Goal: Task Accomplishment & Management: Manage account settings

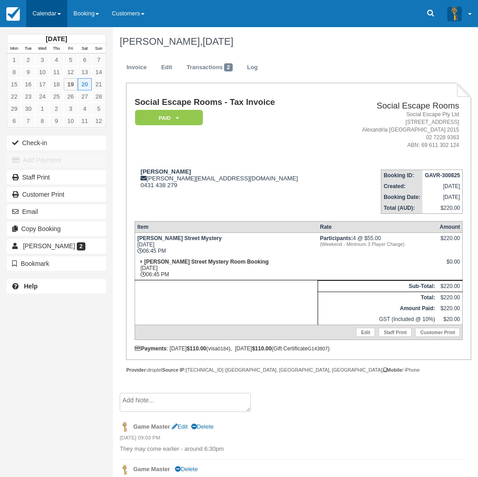
click at [43, 12] on link "Calendar" at bounding box center [46, 13] width 41 height 27
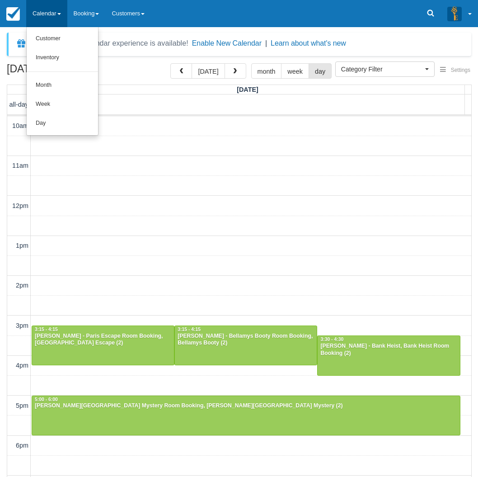
select select
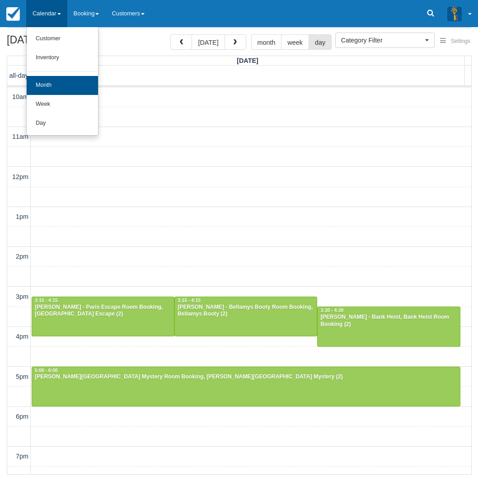
scroll to position [112, 0]
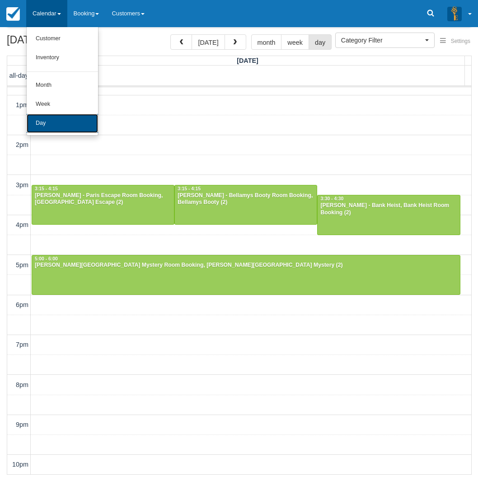
click at [57, 119] on link "Day" at bounding box center [62, 123] width 71 height 19
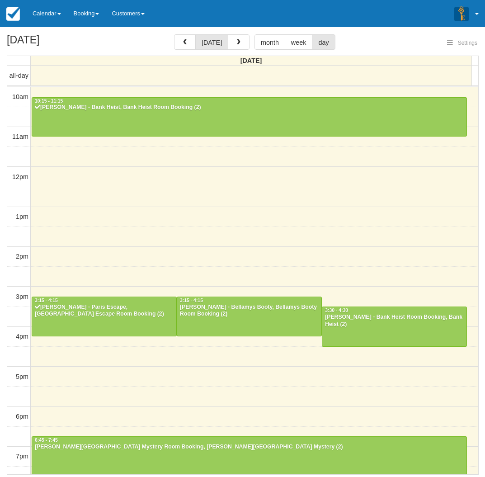
select select
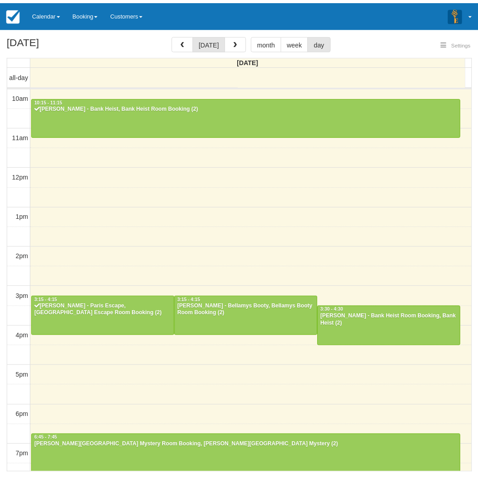
scroll to position [112, 0]
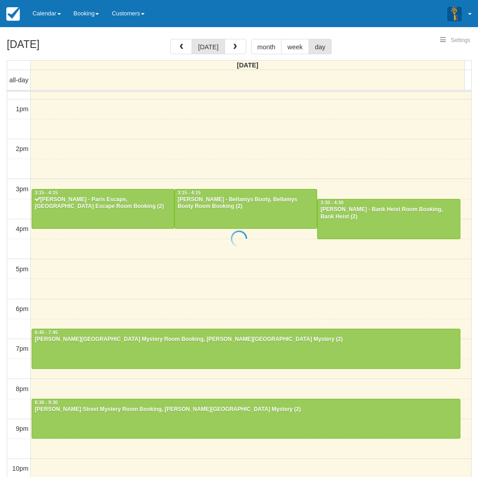
select select
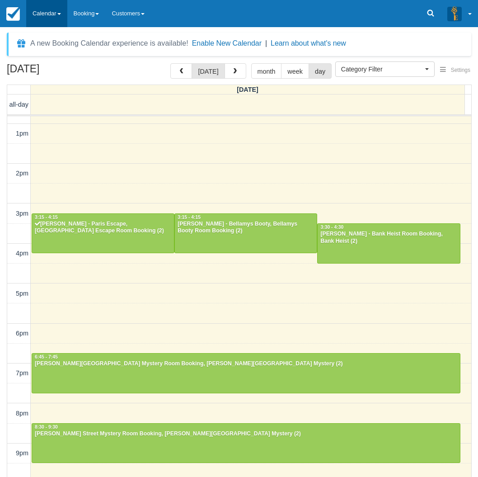
click at [59, 19] on link "Calendar" at bounding box center [46, 13] width 41 height 27
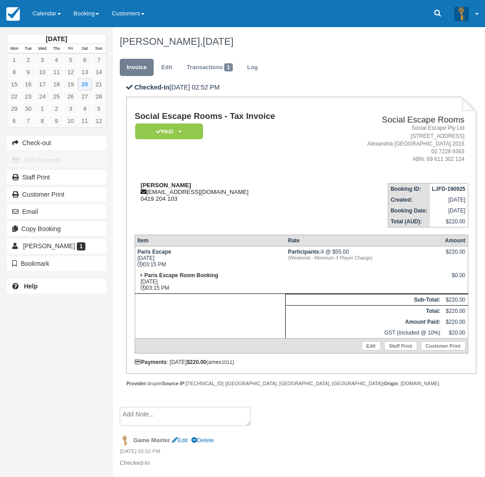
click at [149, 186] on strong "Esther reich" at bounding box center [166, 185] width 51 height 7
drag, startPoint x: 149, startPoint y: 186, endPoint x: 167, endPoint y: 186, distance: 17.6
click at [167, 186] on strong "Esther reich" at bounding box center [166, 185] width 51 height 7
copy strong "Esther reich"
click at [13, 374] on div "September 2025 Mon Tue Wed Thu Fri Sat Sun 1 2 3 4 5 6 7 8 9 10 11 12 13 14 15 …" at bounding box center [56, 238] width 113 height 477
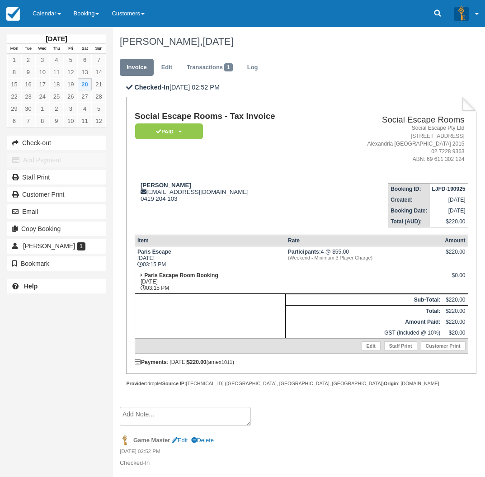
drag, startPoint x: 4, startPoint y: 361, endPoint x: 113, endPoint y: 262, distance: 147.8
click at [4, 361] on div "September 2025 Mon Tue Wed Thu Fri Sat Sun 1 2 3 4 5 6 7 8 9 10 11 12 13 14 15 …" at bounding box center [56, 238] width 113 height 477
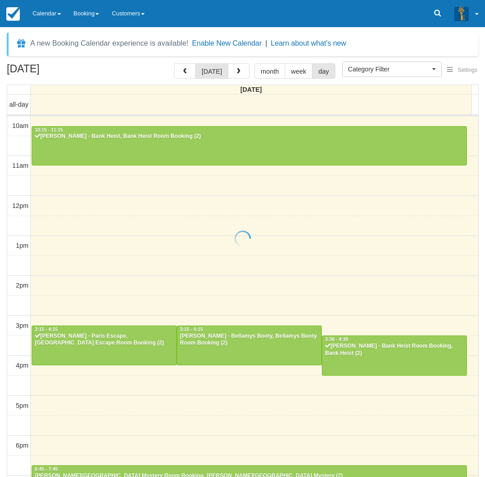
select select
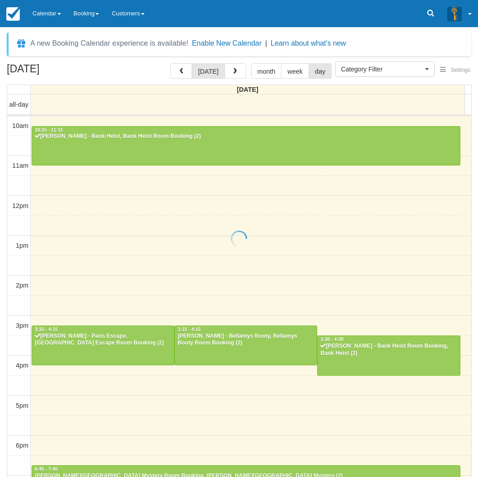
scroll to position [112, 0]
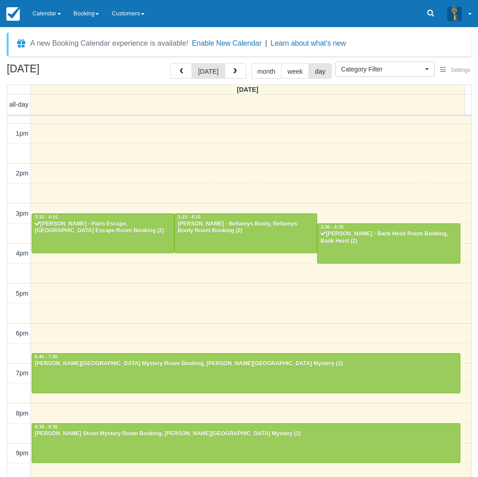
click at [2, 395] on div "September 20, 2025 today month week day Saturday all-day 10am 11am 12pm 1pm 2pm…" at bounding box center [239, 283] width 478 height 440
click at [39, 13] on link "Calendar" at bounding box center [46, 13] width 41 height 27
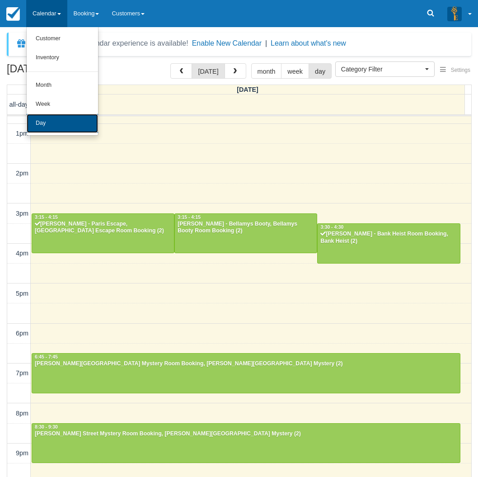
click at [51, 122] on link "Day" at bounding box center [62, 123] width 71 height 19
